Goal: Task Accomplishment & Management: Complete application form

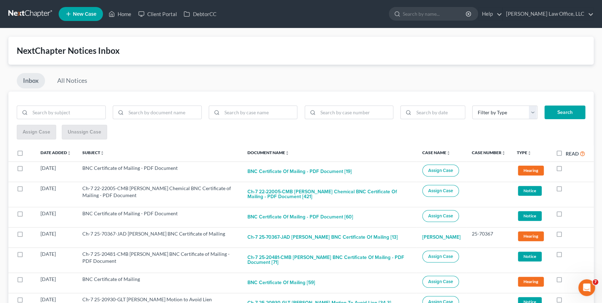
click at [38, 13] on link at bounding box center [30, 14] width 45 height 13
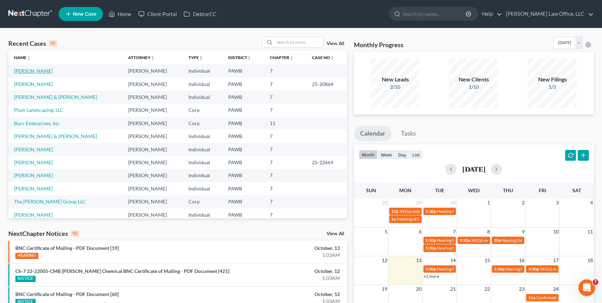
click at [31, 69] on link "Rand, Robert" at bounding box center [33, 71] width 39 height 6
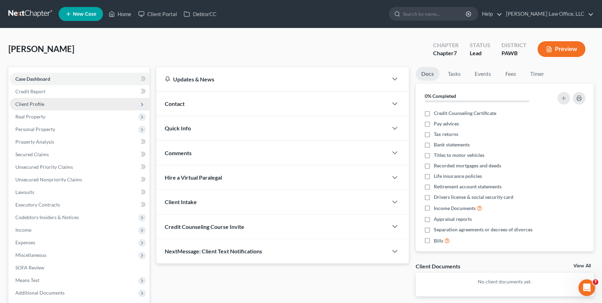
click at [67, 106] on span "Client Profile" at bounding box center [80, 104] width 140 height 13
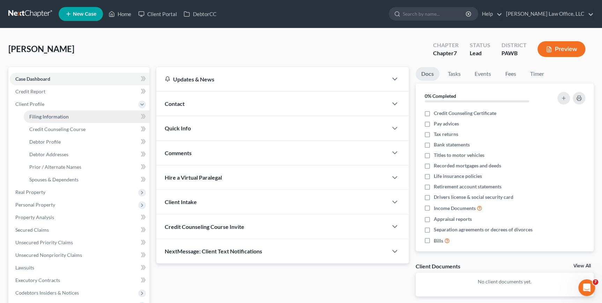
click at [76, 119] on link "Filing Information" at bounding box center [87, 116] width 126 height 13
select select "0"
select select "3"
select select "0"
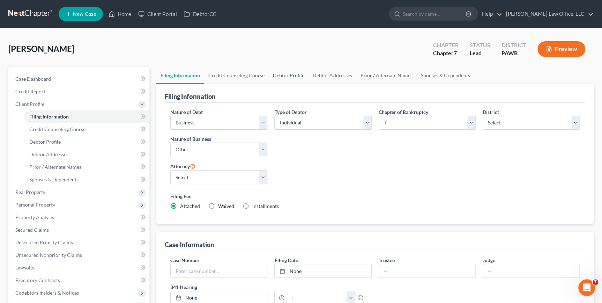
click at [288, 76] on link "Debtor Profile" at bounding box center [289, 75] width 40 height 17
select select "1"
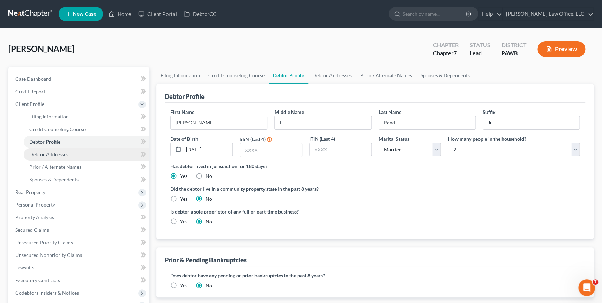
click at [56, 153] on span "Debtor Addresses" at bounding box center [48, 154] width 39 height 6
